Goal: Transaction & Acquisition: Purchase product/service

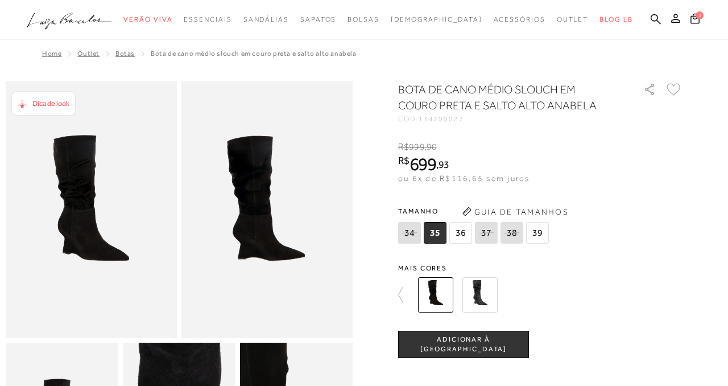
click at [479, 288] on img at bounding box center [480, 294] width 35 height 35
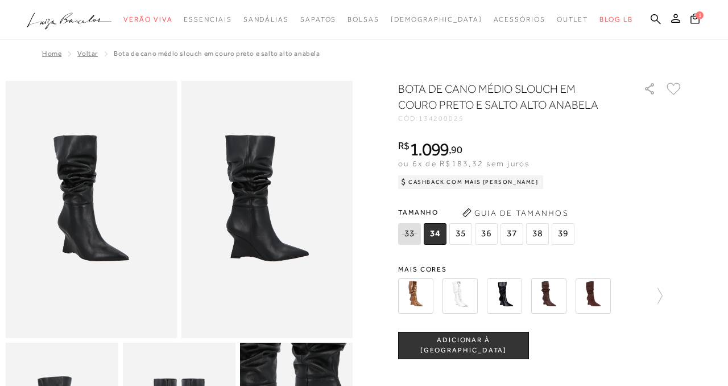
click at [509, 292] on img at bounding box center [504, 295] width 35 height 35
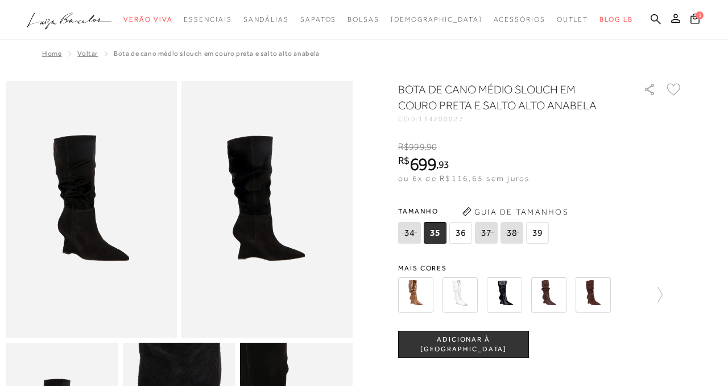
click at [462, 232] on span "36" at bounding box center [461, 233] width 23 height 22
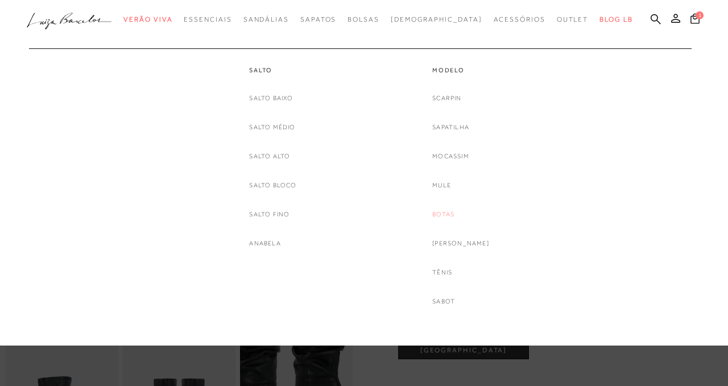
click at [455, 211] on link "Botas" at bounding box center [443, 214] width 22 height 12
